Goal: Task Accomplishment & Management: Manage account settings

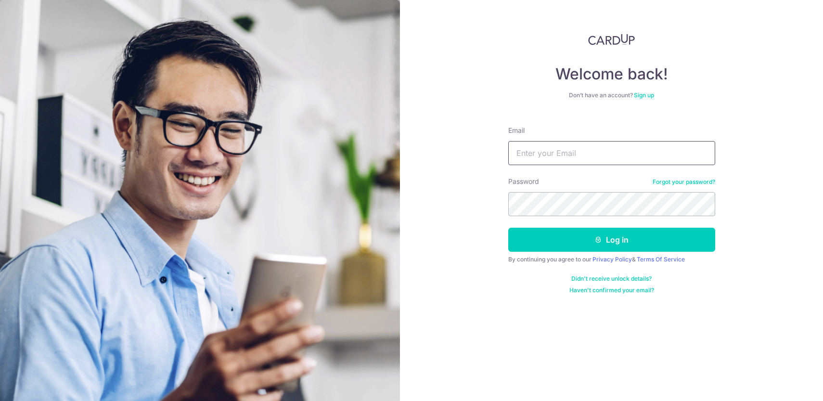
click at [558, 156] on input "Email" at bounding box center [611, 153] width 207 height 24
click at [545, 160] on input "Email" at bounding box center [611, 153] width 207 height 24
type input "[EMAIL_ADDRESS][DOMAIN_NAME]"
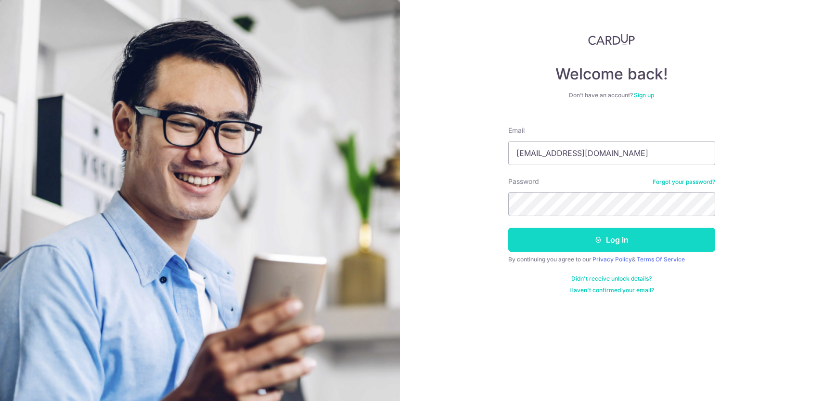
click at [642, 247] on button "Log in" at bounding box center [611, 240] width 207 height 24
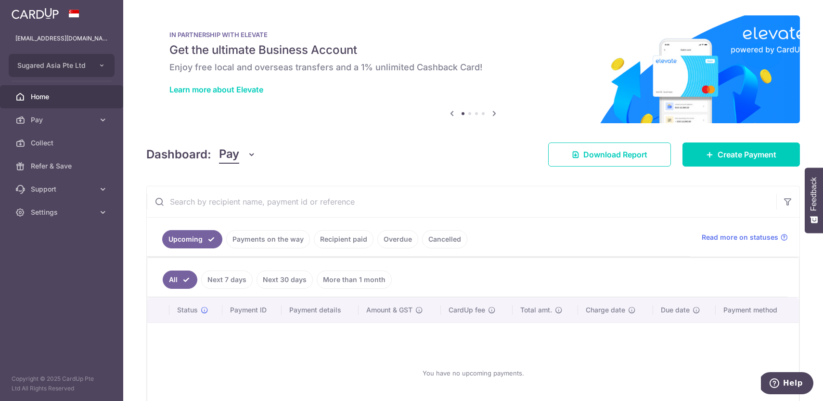
click at [289, 238] on link "Payments on the way" at bounding box center [268, 239] width 84 height 18
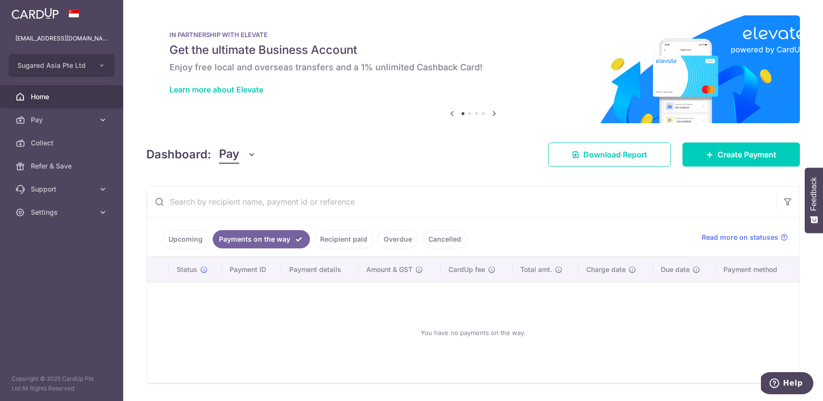
click at [341, 236] on link "Recipient paid" at bounding box center [344, 239] width 60 height 18
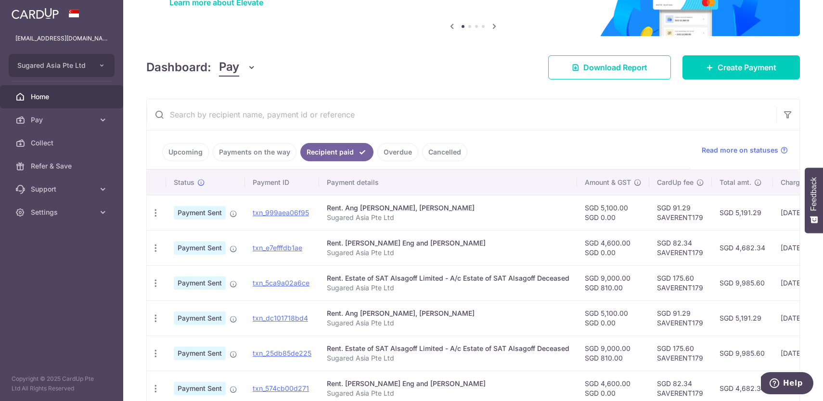
scroll to position [104, 0]
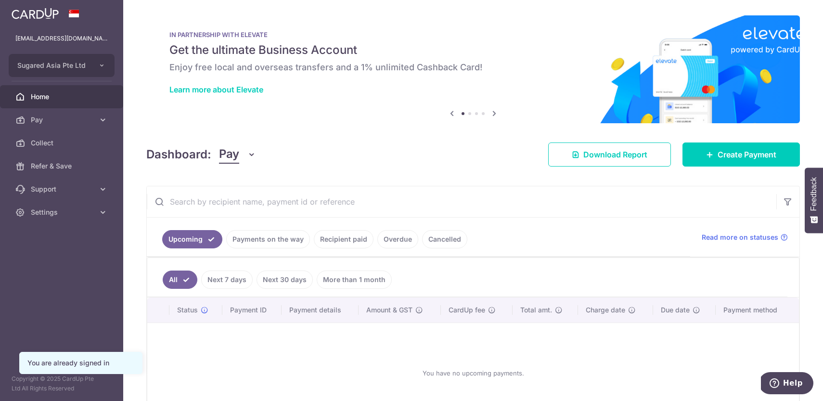
click at [328, 242] on link "Recipient paid" at bounding box center [344, 239] width 60 height 18
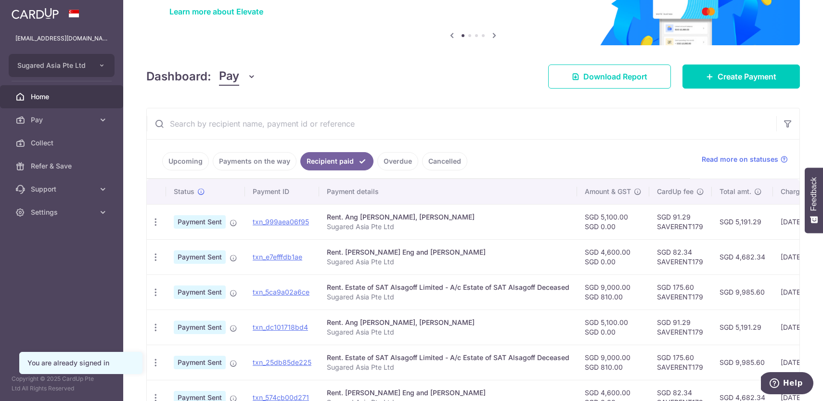
scroll to position [82, 0]
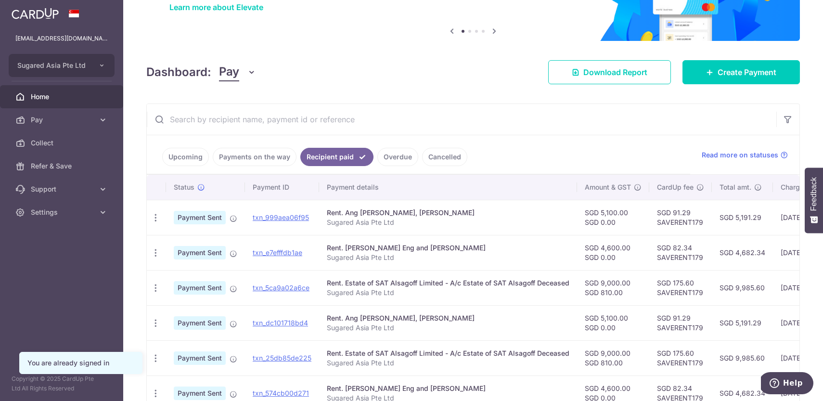
click at [684, 221] on td "SGD 91.29 SAVERENT179" at bounding box center [680, 217] width 63 height 35
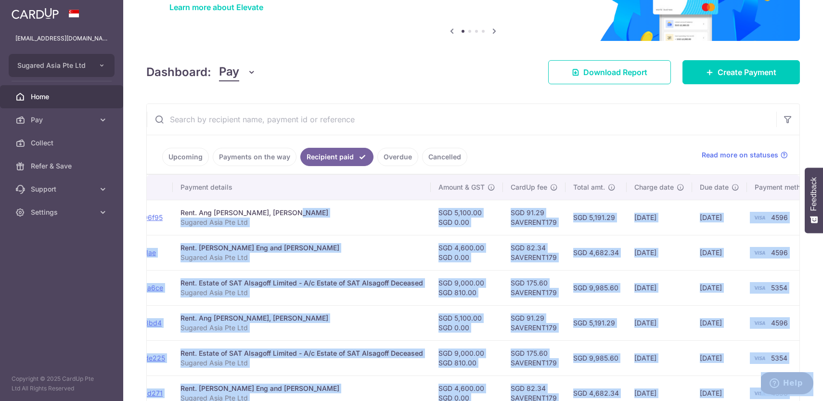
scroll to position [0, 162]
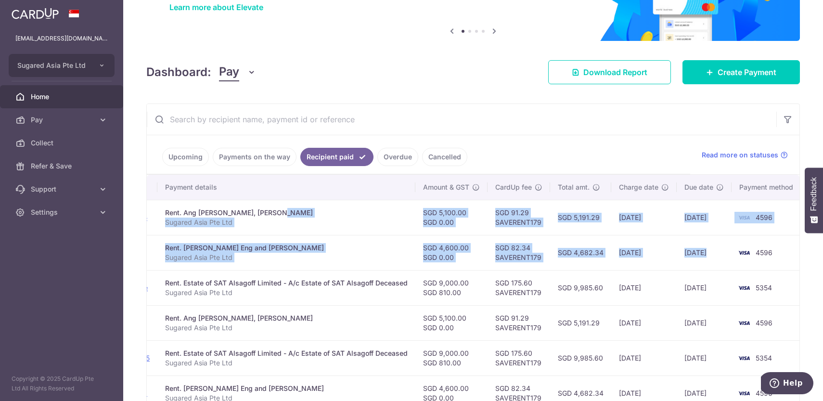
drag, startPoint x: 402, startPoint y: 210, endPoint x: 748, endPoint y: 236, distance: 347.0
click at [748, 236] on tbody "PDF Receipt Payment Sent txn_999aea06f95 Rent. Ang Ying Thye, Yap Yong Hiang Su…" at bounding box center [395, 375] width 820 height 351
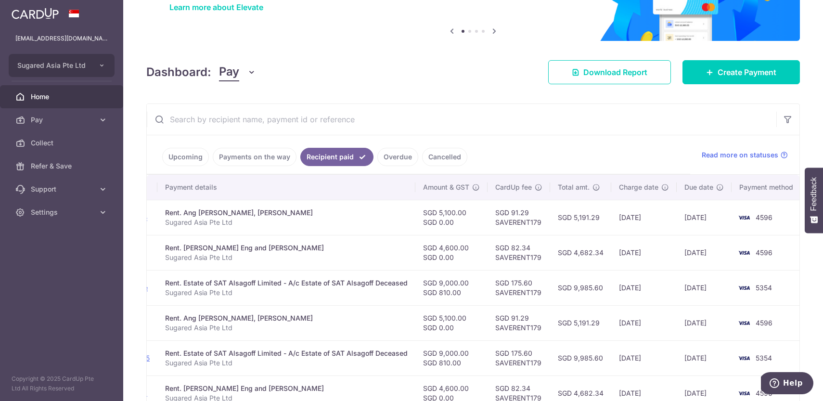
click at [615, 154] on ul "Upcoming Payments on the way Recipient paid Overdue Cancelled" at bounding box center [418, 154] width 543 height 39
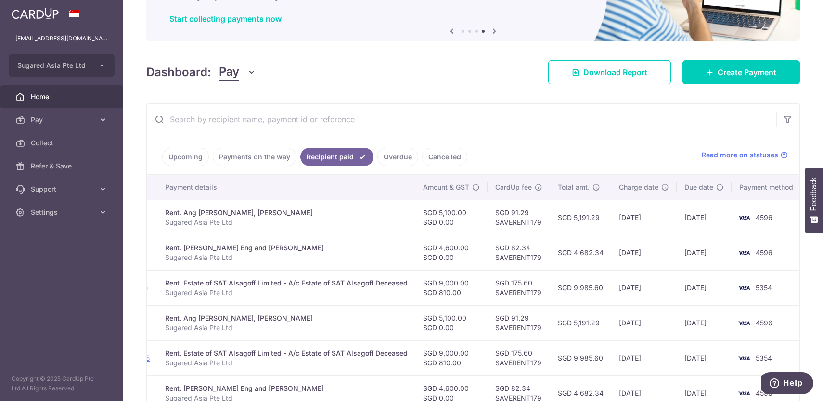
click at [41, 9] on img at bounding box center [35, 14] width 47 height 12
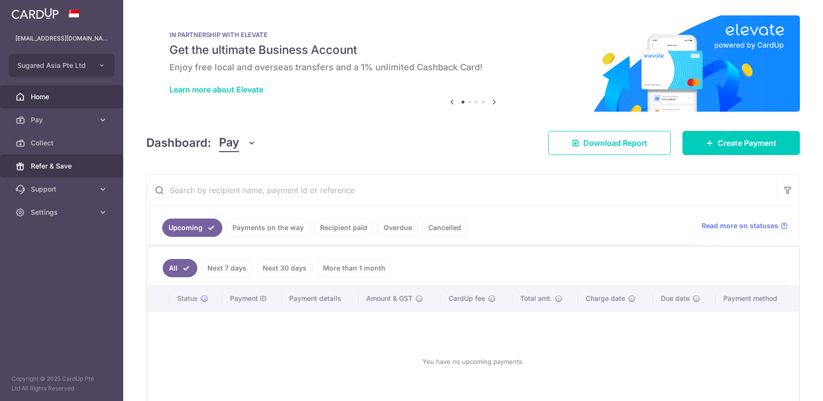
scroll to position [0, 0]
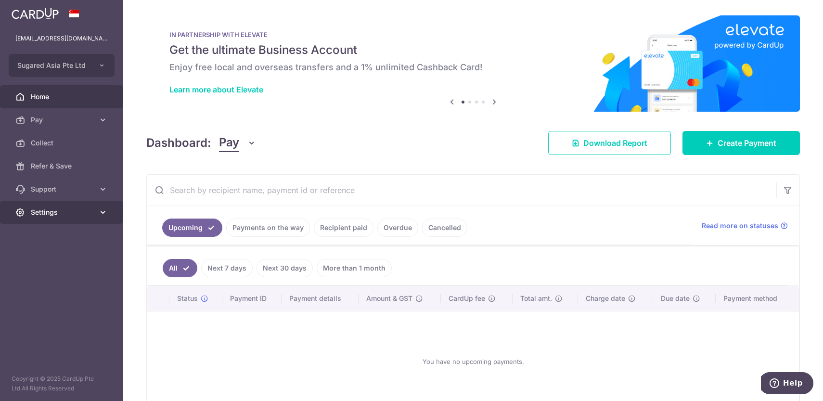
click at [48, 215] on span "Settings" at bounding box center [63, 212] width 64 height 10
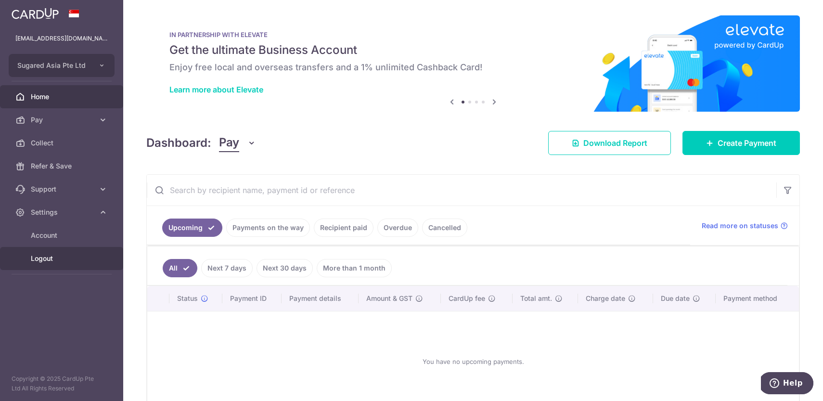
click at [40, 262] on span "Logout" at bounding box center [63, 259] width 64 height 10
